Goal: Information Seeking & Learning: Check status

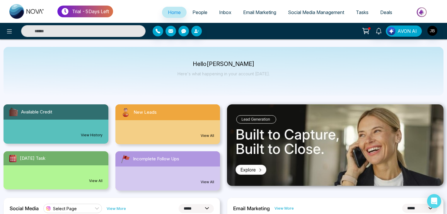
select select "*"
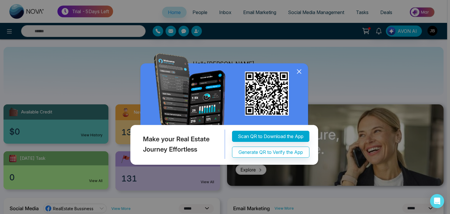
click at [300, 71] on icon at bounding box center [299, 72] width 4 height 4
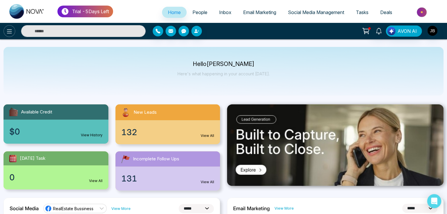
click at [6, 32] on icon at bounding box center [9, 31] width 7 height 7
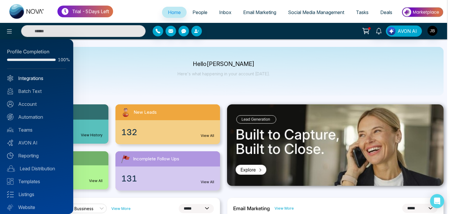
click at [22, 75] on link "Integrations" at bounding box center [36, 78] width 59 height 7
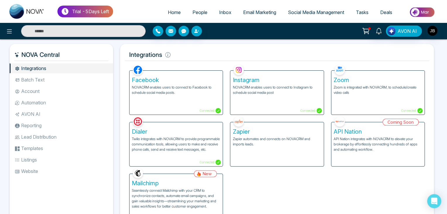
click at [352, 82] on h5 "Zoom" at bounding box center [378, 80] width 89 height 7
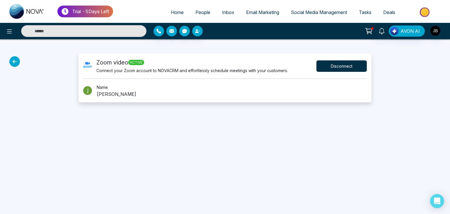
click at [337, 65] on button "Disconnect" at bounding box center [342, 65] width 50 height 11
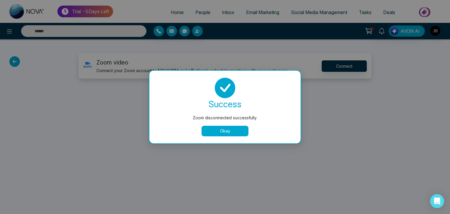
click at [219, 130] on button "Okay" at bounding box center [225, 131] width 47 height 11
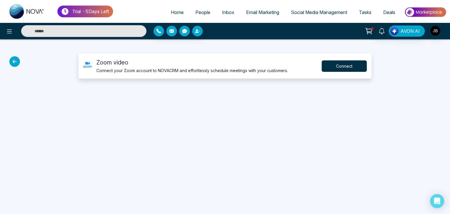
click at [335, 65] on button "Connect" at bounding box center [344, 65] width 45 height 11
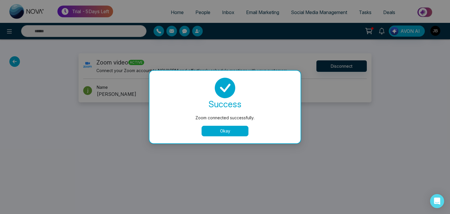
click at [216, 131] on button "Okay" at bounding box center [225, 131] width 47 height 11
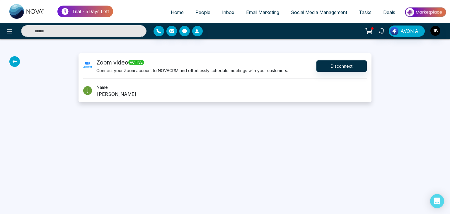
click at [15, 64] on icon at bounding box center [14, 61] width 11 height 11
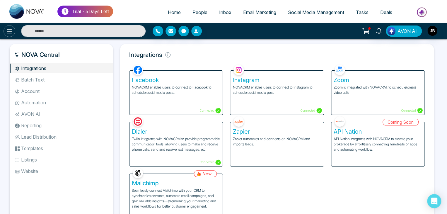
click at [9, 34] on icon at bounding box center [9, 31] width 7 height 7
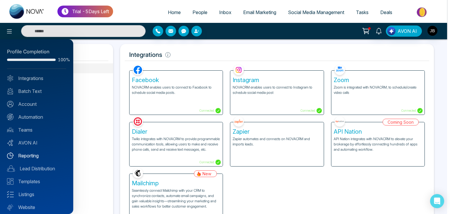
click at [31, 156] on link "Reporting" at bounding box center [36, 155] width 59 height 7
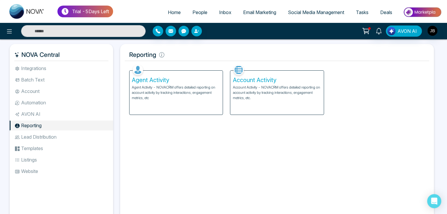
click at [29, 126] on li "Reporting" at bounding box center [62, 126] width 104 height 10
click at [36, 124] on li "Reporting" at bounding box center [62, 126] width 104 height 10
click at [274, 78] on h5 "Account Activity" at bounding box center [277, 80] width 89 height 7
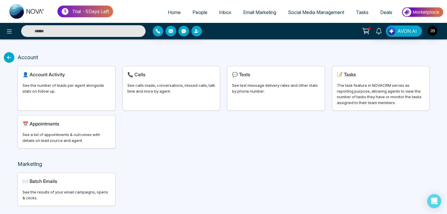
click at [365, 82] on div "📝 Tasks The task feature in NOVACRM serves as reporting purpose, allowing agent…" at bounding box center [380, 88] width 97 height 44
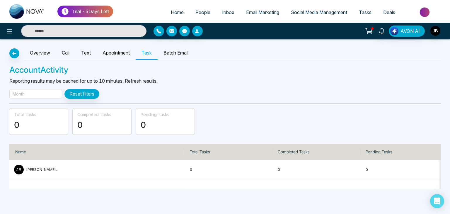
click at [38, 52] on link "Overview" at bounding box center [40, 52] width 32 height 13
select select "***"
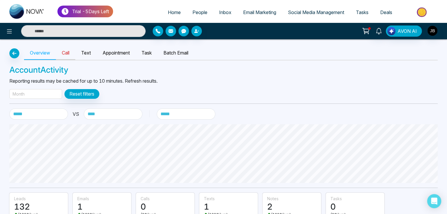
click at [63, 48] on link "Call" at bounding box center [65, 52] width 19 height 13
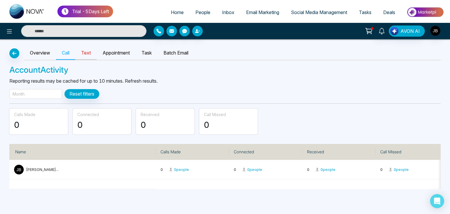
click at [86, 50] on link "Text" at bounding box center [85, 52] width 21 height 13
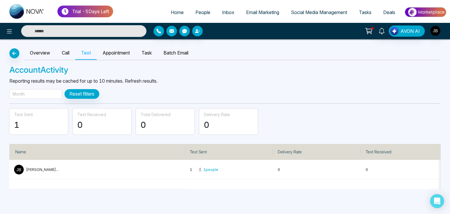
click at [54, 92] on div "Month" at bounding box center [35, 94] width 53 height 10
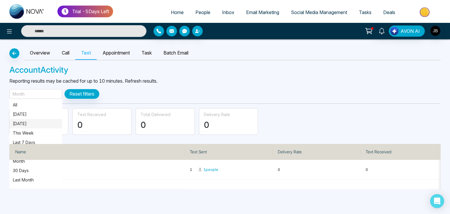
click at [17, 121] on p "[DATE]" at bounding box center [36, 124] width 46 height 6
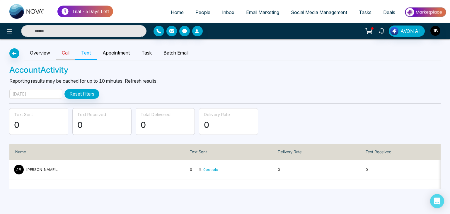
click at [68, 53] on link "Call" at bounding box center [65, 52] width 19 height 13
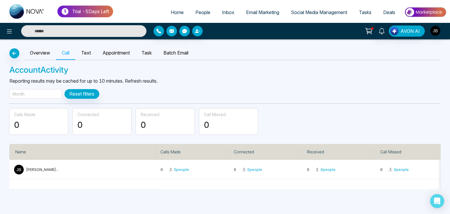
click at [31, 90] on div "Month" at bounding box center [35, 94] width 53 height 10
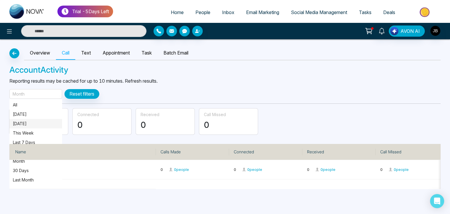
click at [16, 123] on p "[DATE]" at bounding box center [36, 124] width 46 height 6
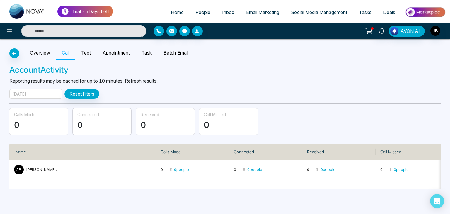
click at [447, 200] on div "Trial - 5 Days Left Home People Inbox Email Marketing Social Media Management T…" at bounding box center [225, 107] width 450 height 214
drag, startPoint x: 449, startPoint y: 180, endPoint x: 450, endPoint y: 195, distance: 14.7
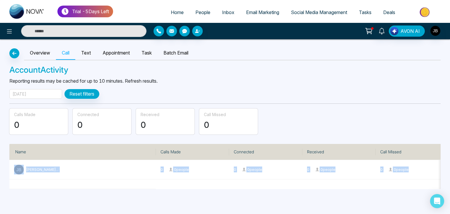
click at [447, 195] on div "Trial - 5 Days Left Home People Inbox Email Marketing Social Media Management T…" at bounding box center [225, 107] width 450 height 214
click at [35, 95] on div "[DATE]" at bounding box center [35, 94] width 53 height 10
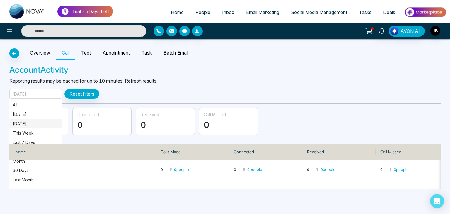
click at [25, 121] on p "[DATE]" at bounding box center [36, 124] width 46 height 6
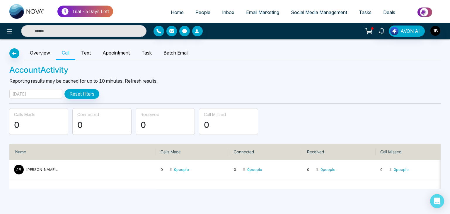
click at [447, 208] on div "Trial - 5 Days Left Home People Inbox Email Marketing Social Media Management T…" at bounding box center [225, 107] width 450 height 214
click at [36, 55] on link "Overview" at bounding box center [40, 52] width 32 height 13
select select "***"
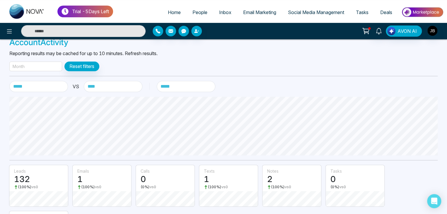
scroll to position [47, 0]
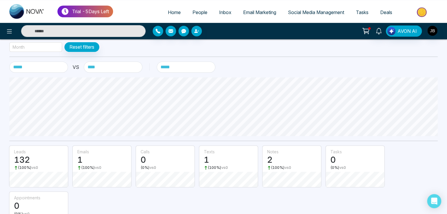
click at [42, 43] on div "Month" at bounding box center [35, 47] width 53 height 10
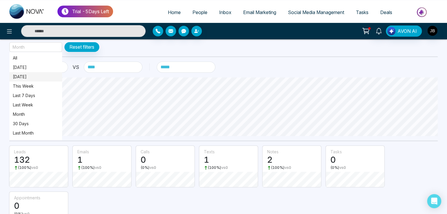
click at [23, 77] on p "[DATE]" at bounding box center [36, 77] width 46 height 6
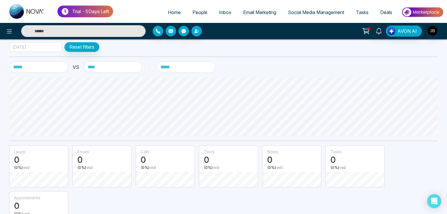
click at [35, 45] on div "[DATE]" at bounding box center [35, 47] width 53 height 10
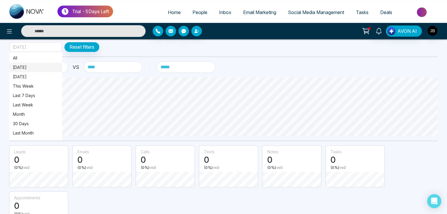
click at [21, 68] on p "[DATE]" at bounding box center [36, 67] width 46 height 6
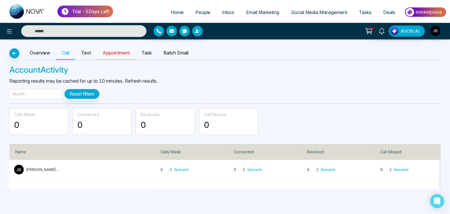
click at [120, 54] on link "Appointment" at bounding box center [116, 52] width 39 height 13
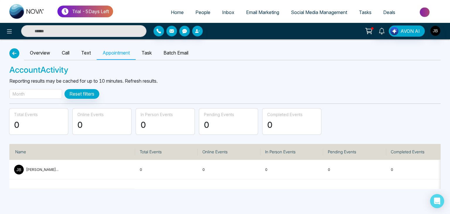
click at [13, 52] on icon "button" at bounding box center [14, 53] width 7 height 5
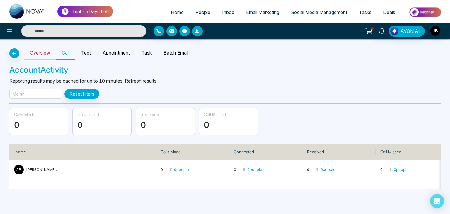
click at [34, 54] on link "Overview" at bounding box center [40, 52] width 32 height 13
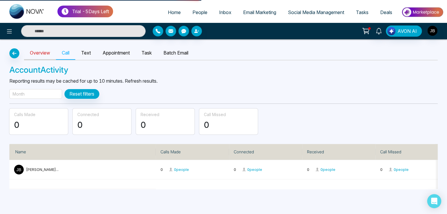
select select "***"
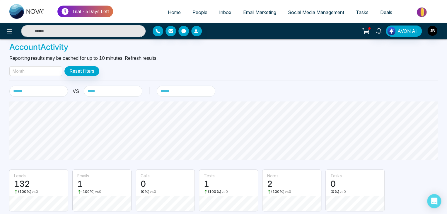
scroll to position [22, 0]
click at [37, 73] on div "Month" at bounding box center [35, 72] width 53 height 10
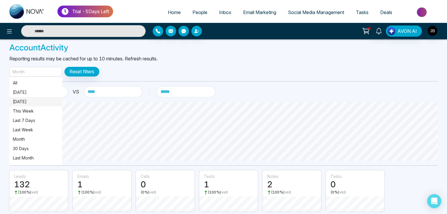
click at [26, 101] on p "[DATE]" at bounding box center [36, 102] width 46 height 6
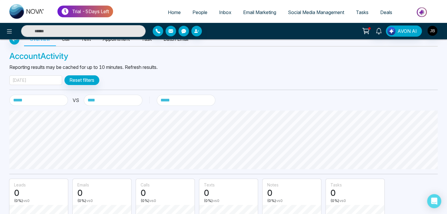
scroll to position [13, 0]
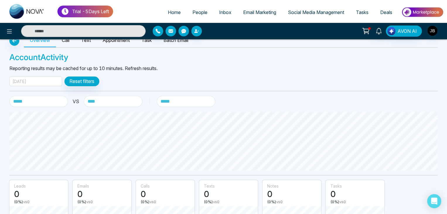
click at [39, 80] on div "[DATE]" at bounding box center [35, 82] width 53 height 10
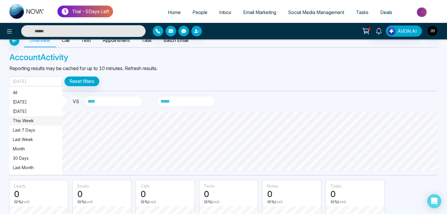
click at [26, 120] on p "This Week" at bounding box center [36, 121] width 46 height 6
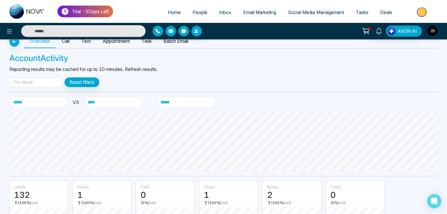
scroll to position [0, 0]
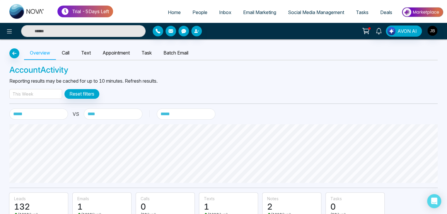
click at [32, 91] on div "This Week" at bounding box center [23, 94] width 21 height 6
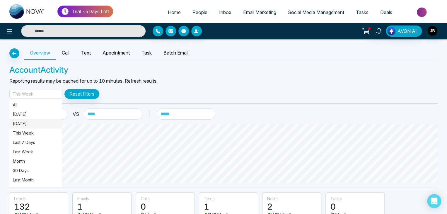
click at [23, 124] on p "[DATE]" at bounding box center [36, 124] width 46 height 6
